Goal: Complete application form: Complete application form

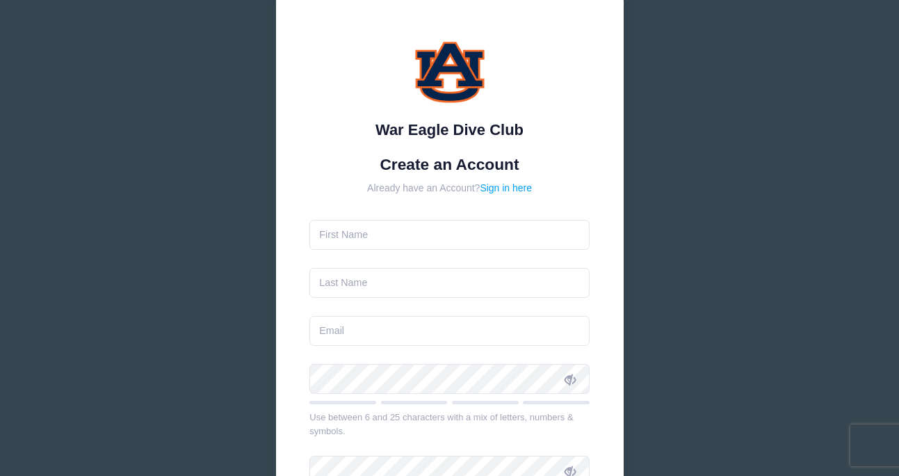
scroll to position [31, 0]
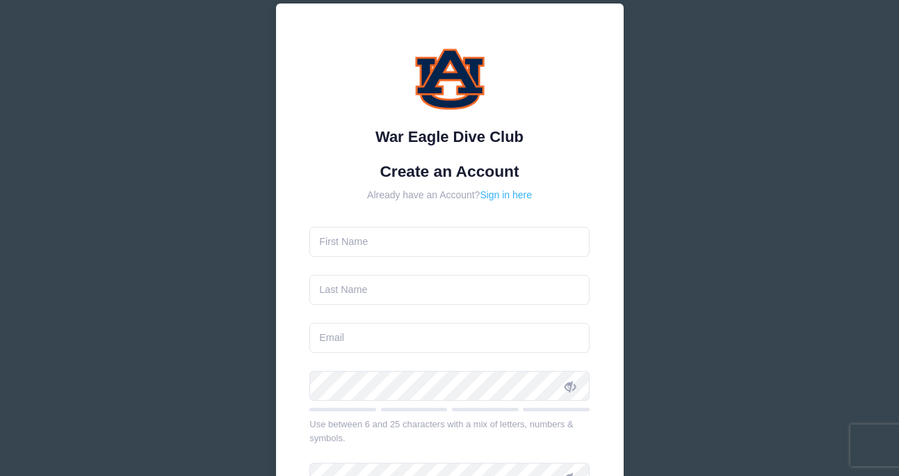
click at [517, 195] on link "Sign in here" at bounding box center [506, 194] width 52 height 11
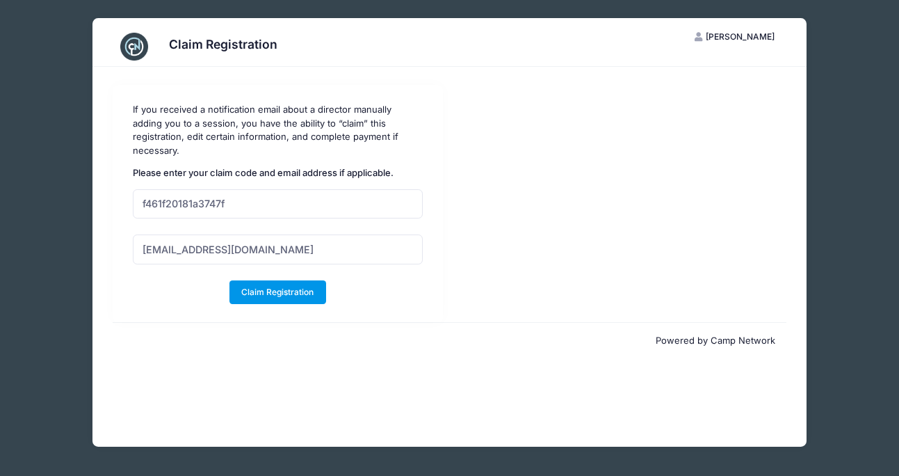
click at [276, 280] on button "Claim Registration" at bounding box center [277, 292] width 97 height 24
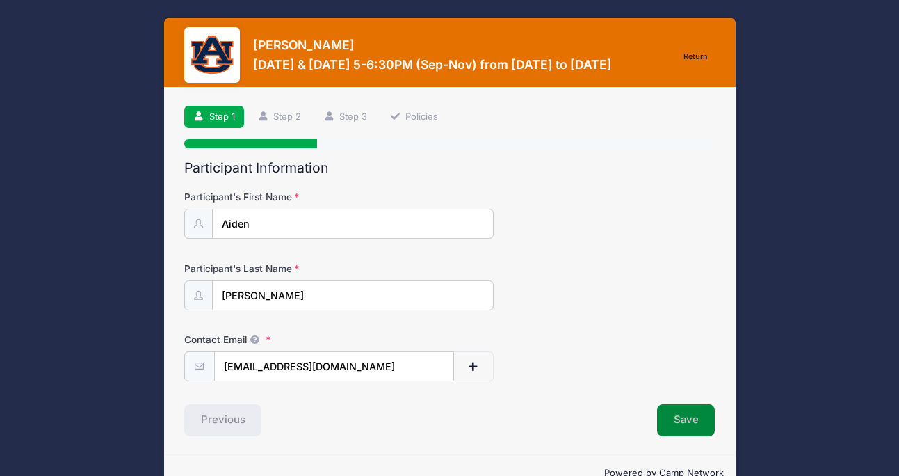
click at [693, 418] on button "Save" at bounding box center [686, 420] width 58 height 32
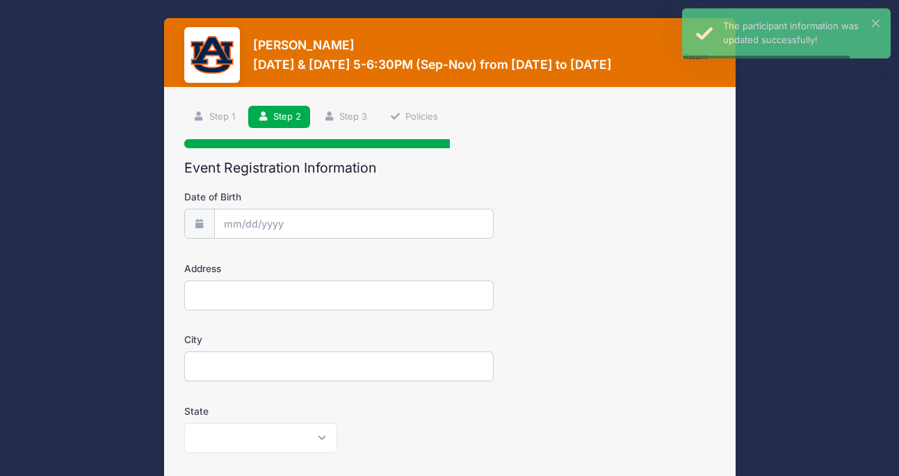
click at [275, 220] on input "Date of Birth" at bounding box center [354, 224] width 280 height 30
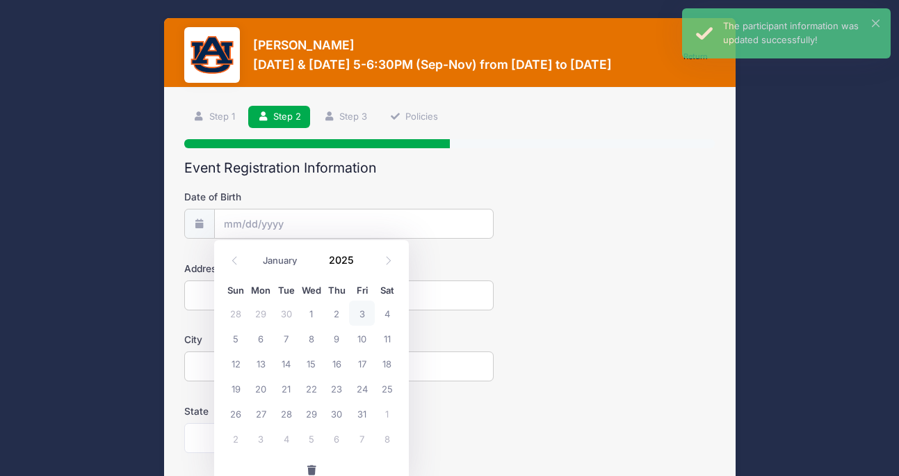
click at [241, 220] on input "Date of Birth" at bounding box center [354, 224] width 280 height 30
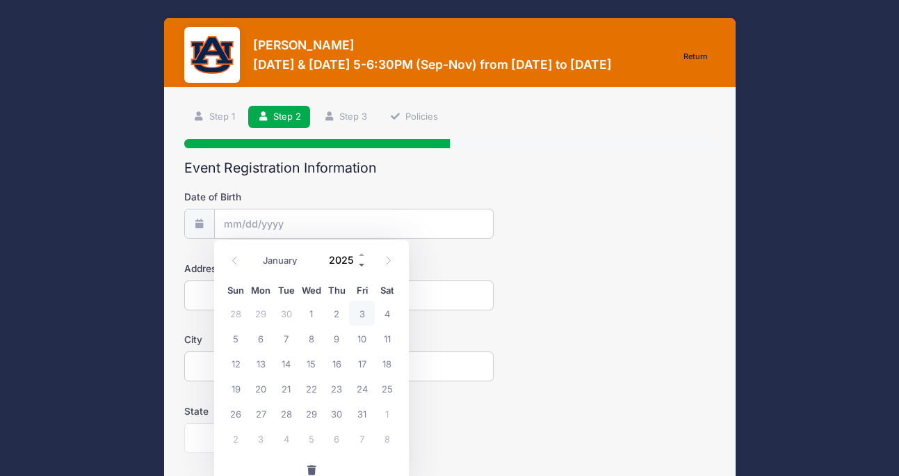
click at [362, 264] on span at bounding box center [362, 265] width 10 height 10
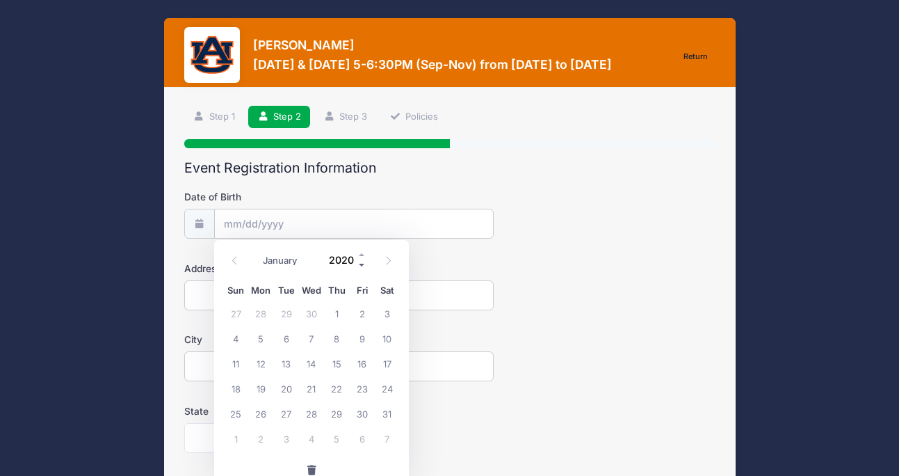
click at [362, 264] on span at bounding box center [362, 265] width 10 height 10
type input "2019"
click at [273, 259] on select "January February March April May June July August September October November De…" at bounding box center [287, 261] width 62 height 18
select select "6"
click at [256, 252] on select "January February March April May June July August September October November De…" at bounding box center [287, 261] width 62 height 18
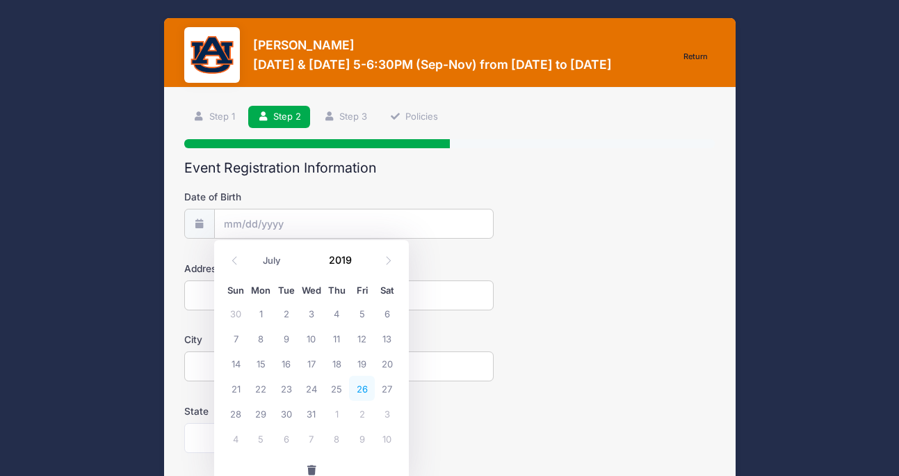
click at [361, 386] on span "26" at bounding box center [361, 388] width 25 height 25
type input "[DATE]"
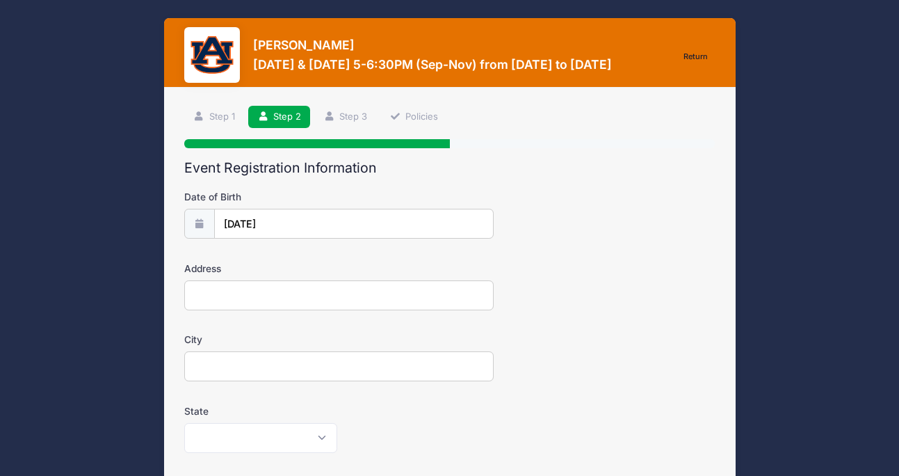
click at [218, 286] on input "Address" at bounding box center [338, 295] width 309 height 30
type input "2477 [PERSON_NAME]"
type input "AUBURN"
select select "AL"
type input "36832"
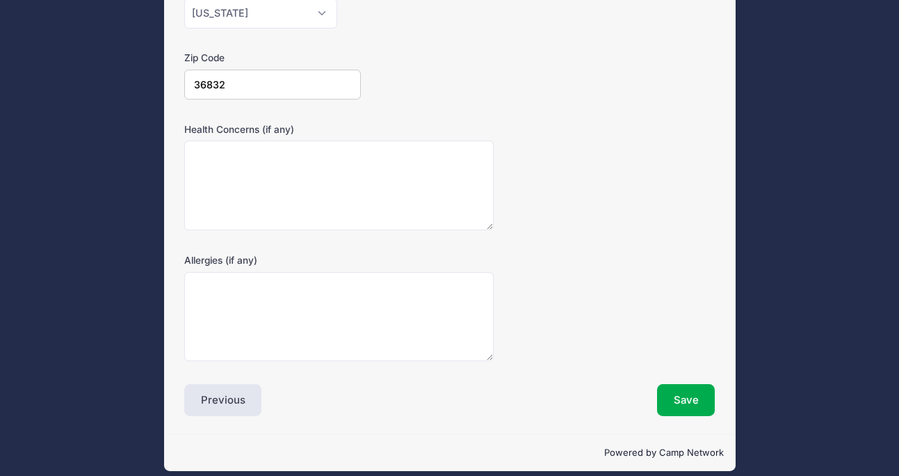
scroll to position [437, 0]
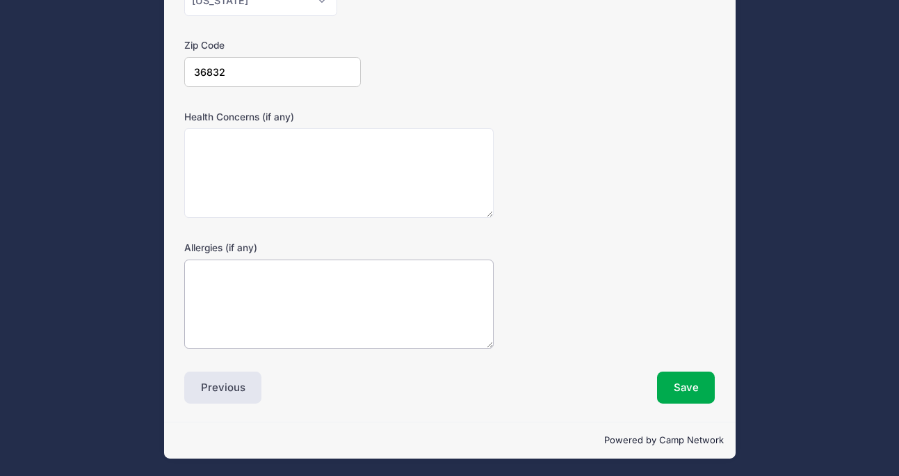
click at [215, 314] on textarea "Allergies (if any)" at bounding box center [338, 304] width 309 height 90
type textarea "na"
click at [244, 180] on textarea "Health Concerns (if any)" at bounding box center [338, 173] width 309 height 90
type textarea "n"
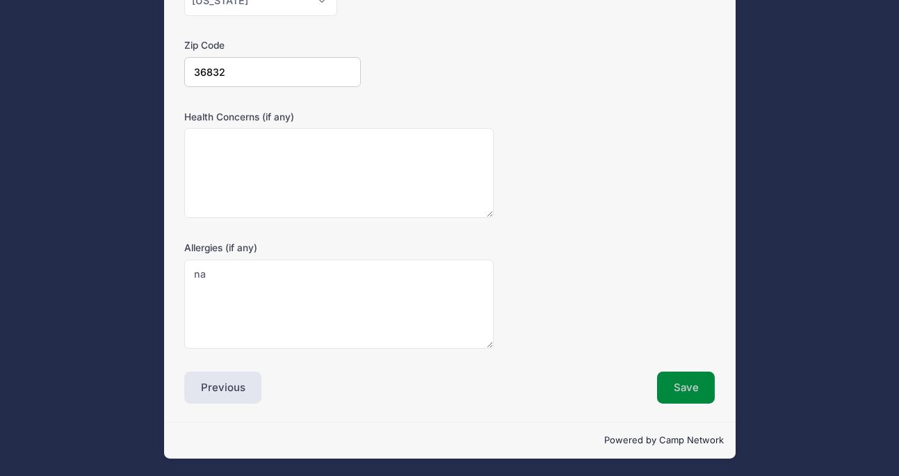
click at [688, 385] on button "Save" at bounding box center [686, 387] width 58 height 32
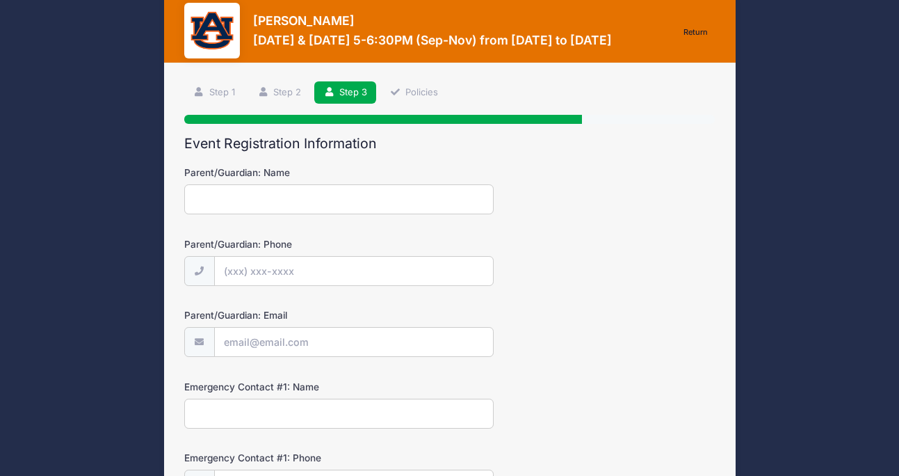
scroll to position [0, 0]
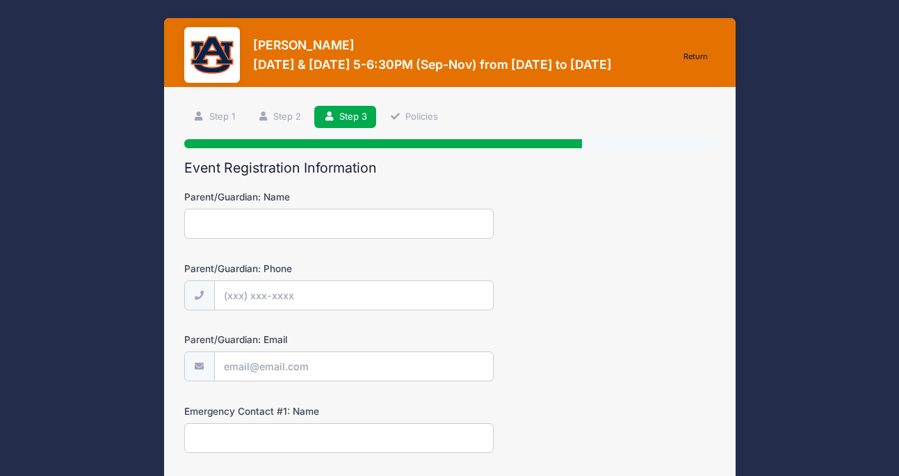
click at [249, 232] on input "Parent/Guardian: Name" at bounding box center [338, 224] width 309 height 30
type input "[PERSON_NAME]"
click at [239, 293] on input "Parent/Guardian: Phone" at bounding box center [354, 295] width 280 height 30
type input "[PHONE_NUMBER]"
click at [242, 364] on input "Parent/Guardian: Email" at bounding box center [354, 366] width 280 height 30
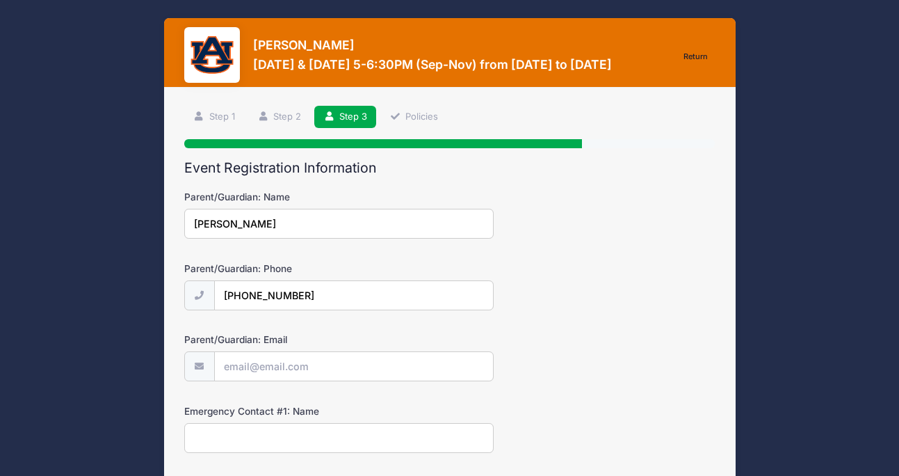
type input "[EMAIL_ADDRESS][DOMAIN_NAME]"
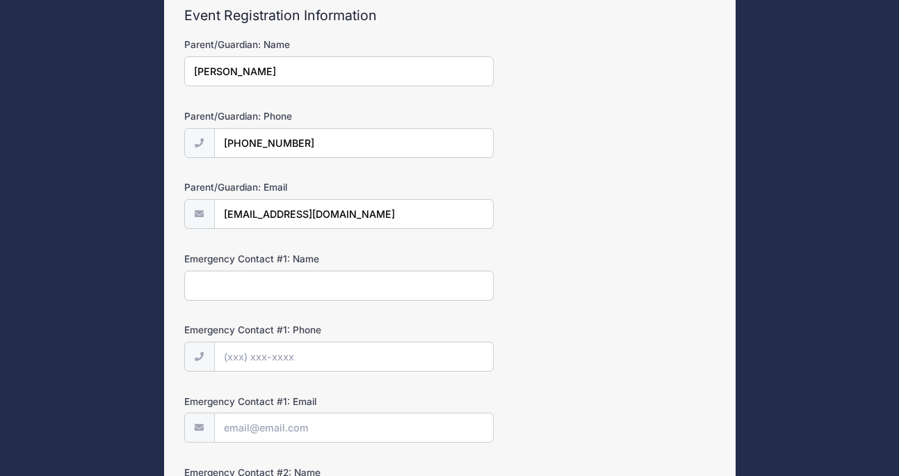
scroll to position [156, 0]
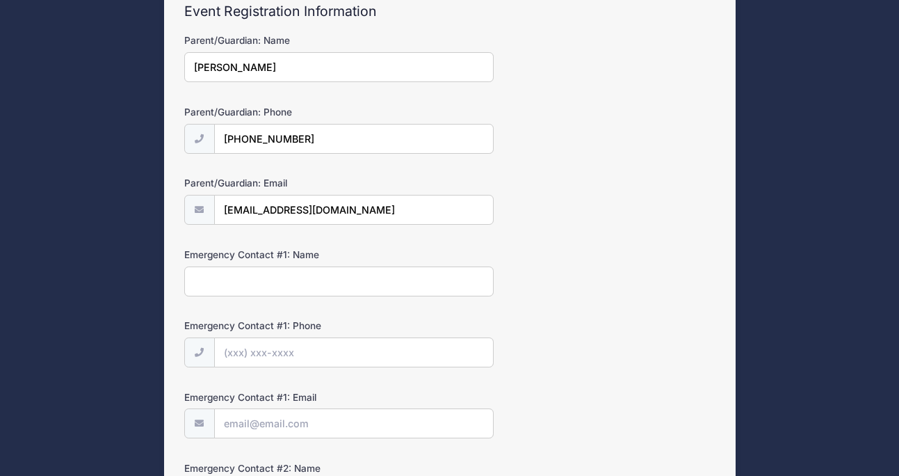
click at [217, 277] on input "Emergency Contact #1: Name" at bounding box center [338, 281] width 309 height 30
type input "[PERSON_NAME]"
click at [241, 353] on input "Emergency Contact #1: Phone" at bounding box center [354, 352] width 280 height 30
type input "[PHONE_NUMBER]"
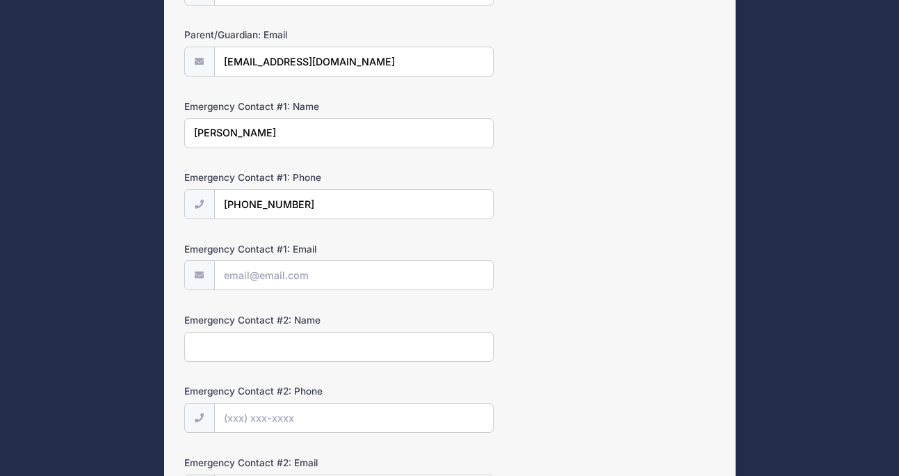
scroll to position [307, 0]
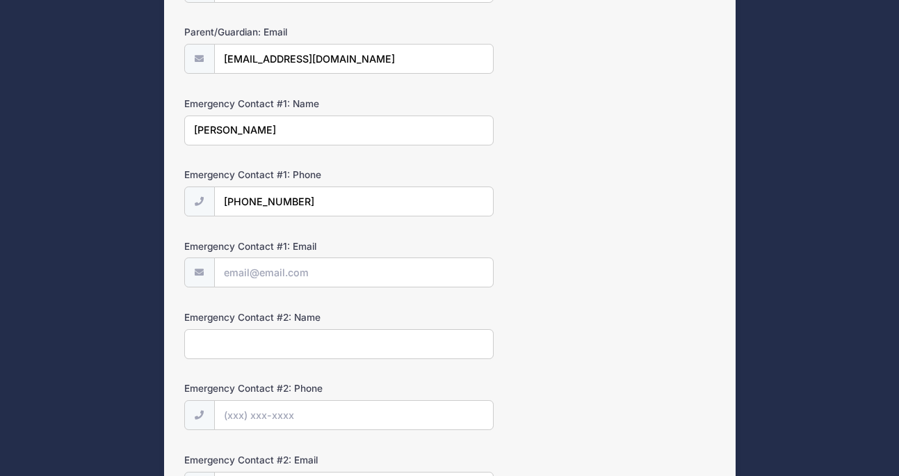
click at [234, 270] on input "Emergency Contact #1: Email" at bounding box center [354, 272] width 280 height 30
type input "[EMAIL_ADDRESS][DOMAIN_NAME]"
click at [227, 350] on input "Emergency Contact #2: Name" at bounding box center [338, 344] width 309 height 30
type input "[PERSON_NAME]"
click at [243, 410] on input "Emergency Contact #2: Phone" at bounding box center [354, 415] width 280 height 30
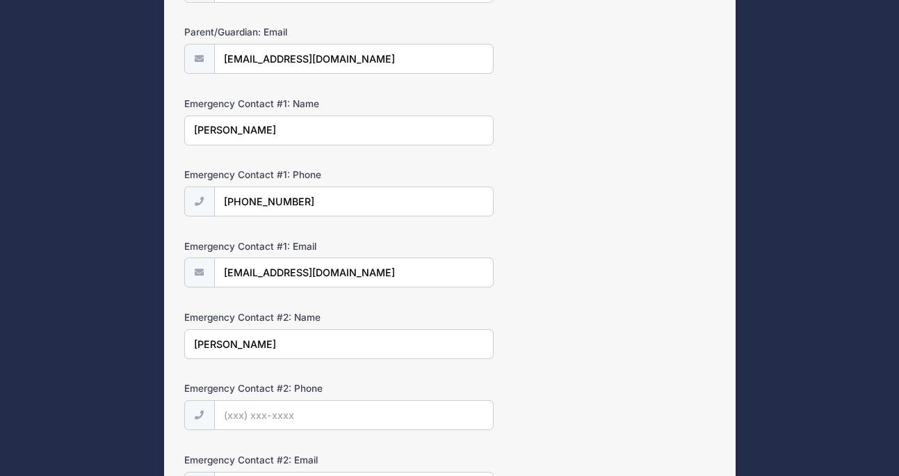
type input "[PHONE_NUMBER]"
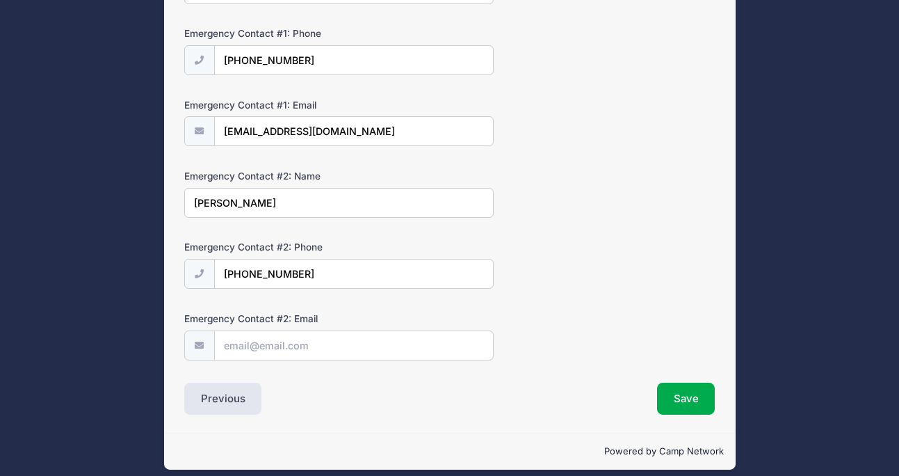
scroll to position [460, 0]
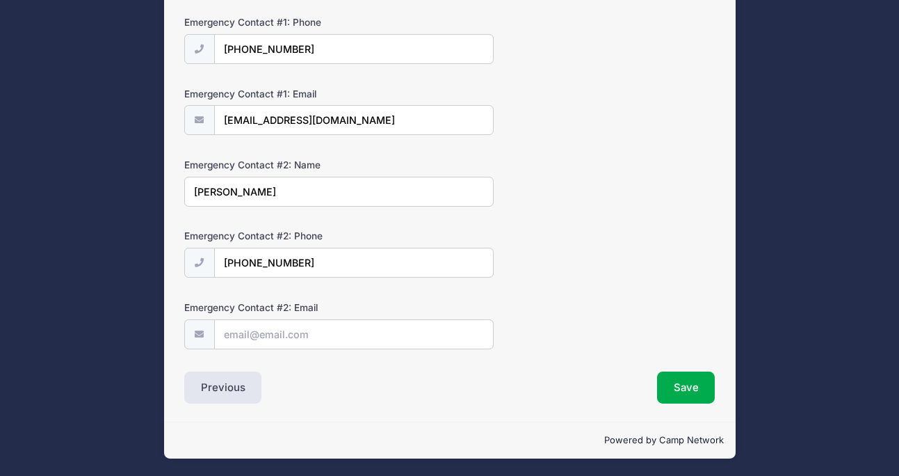
click at [237, 322] on input "Emergency Contact #2: Email" at bounding box center [354, 334] width 280 height 30
type input "[EMAIL_ADDRESS][DOMAIN_NAME]"
click at [695, 391] on button "Save" at bounding box center [686, 387] width 58 height 32
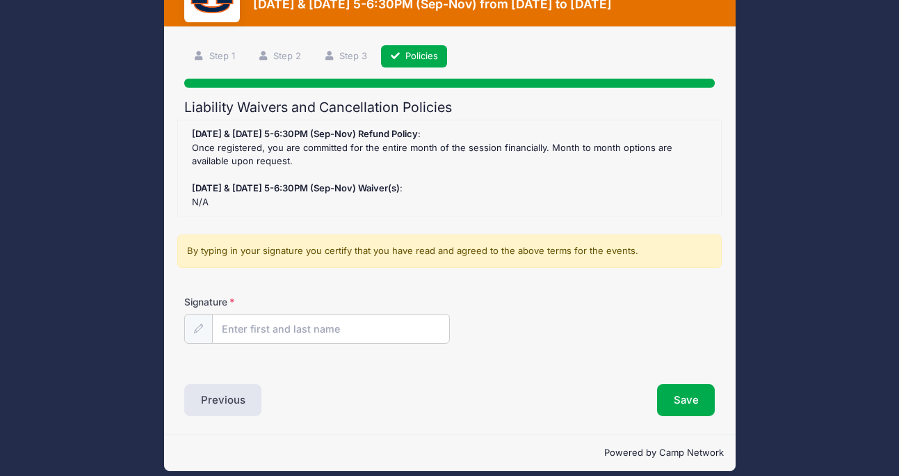
scroll to position [63, 0]
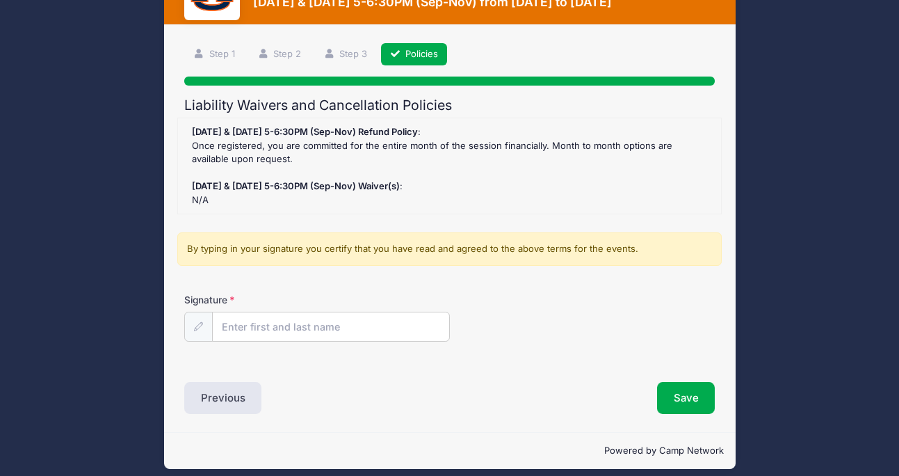
click at [266, 326] on input "Signature" at bounding box center [331, 327] width 238 height 30
click at [444, 432] on div "Powered by Camp Network" at bounding box center [450, 450] width 572 height 37
click at [275, 330] on input "Signature" at bounding box center [331, 327] width 238 height 30
type input "[PERSON_NAME]"
click at [558, 315] on div "Signature [PERSON_NAME]" at bounding box center [449, 317] width 531 height 49
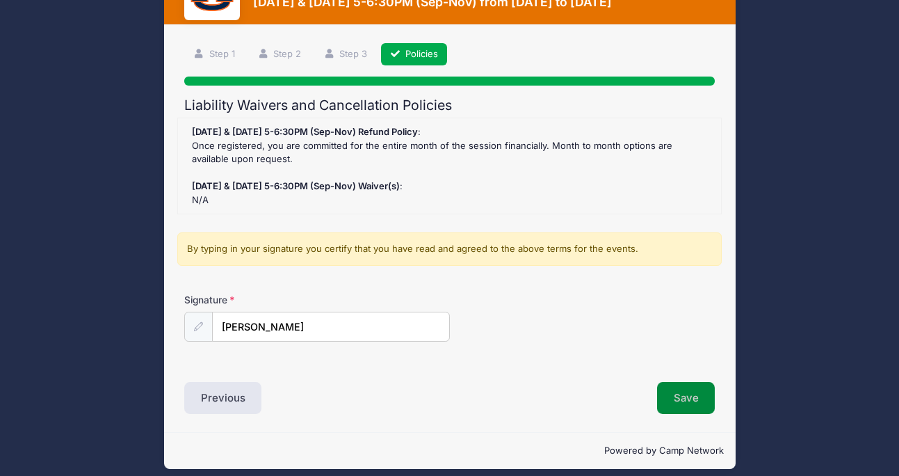
click at [687, 396] on button "Save" at bounding box center [686, 398] width 58 height 32
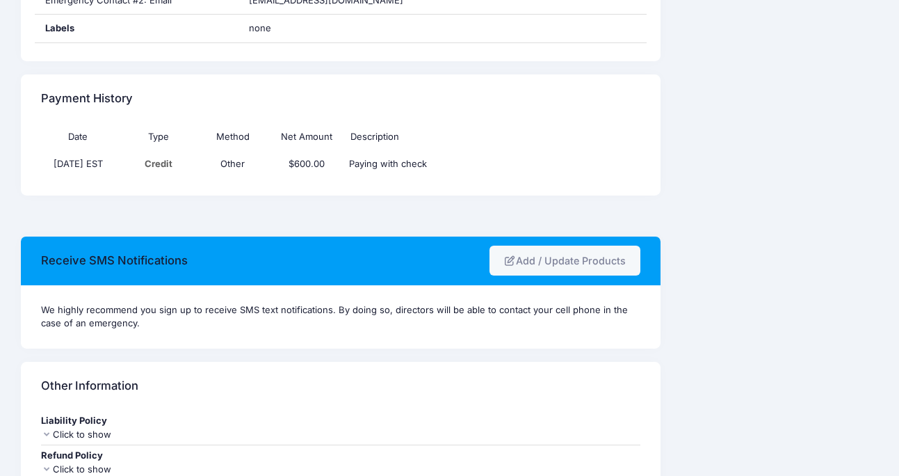
scroll to position [841, 0]
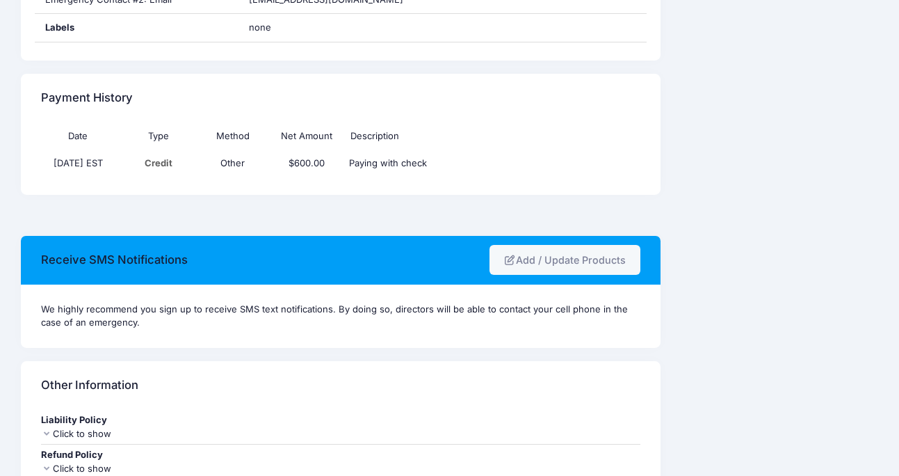
click at [401, 161] on td "Paying with check" at bounding box center [455, 163] width 223 height 27
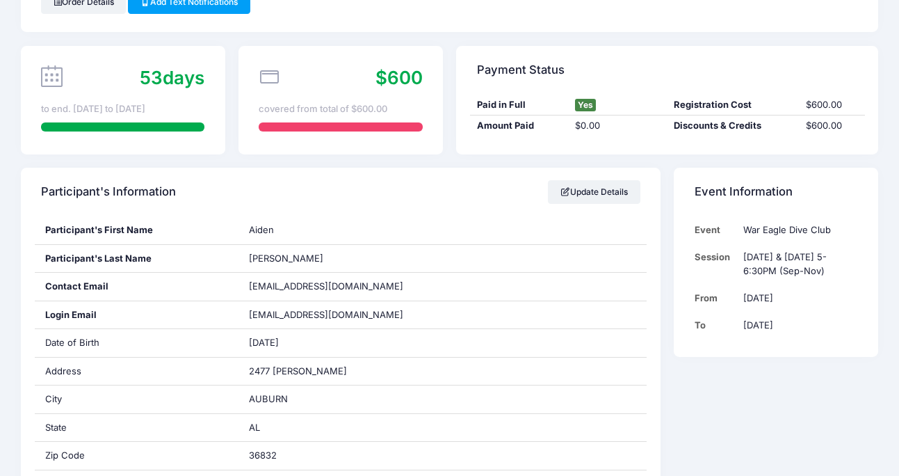
scroll to position [0, 0]
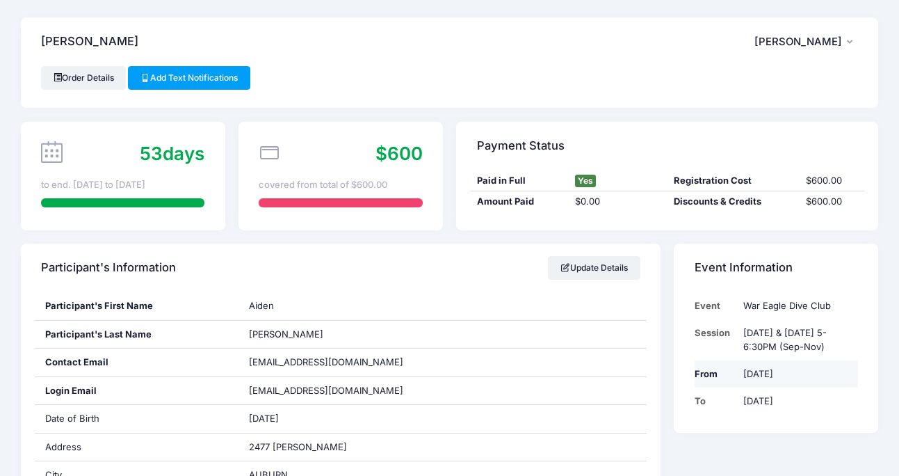
click at [759, 377] on td "Sep 3rd" at bounding box center [796, 373] width 121 height 27
click at [768, 376] on td "Sep 3rd" at bounding box center [796, 373] width 121 height 27
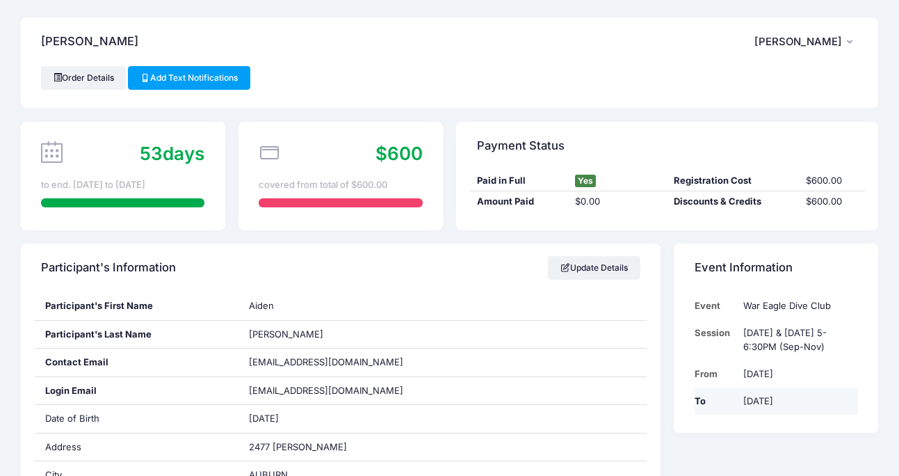
click at [765, 405] on td "Nov 26th" at bounding box center [796, 400] width 121 height 27
